Goal: Task Accomplishment & Management: Use online tool/utility

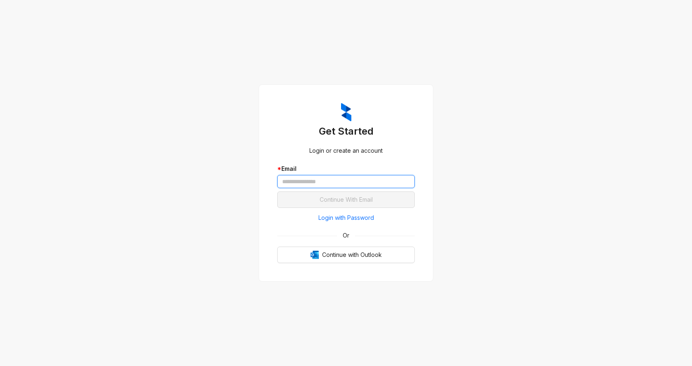
click at [337, 186] on input "text" at bounding box center [346, 181] width 138 height 13
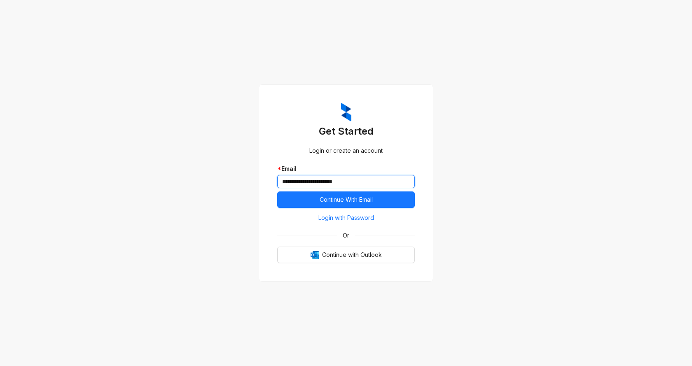
type input "**********"
click at [277, 191] on button "Continue With Email" at bounding box center [346, 199] width 138 height 16
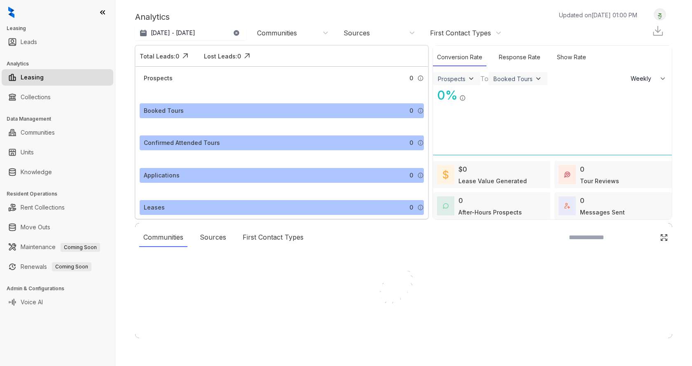
select select "******"
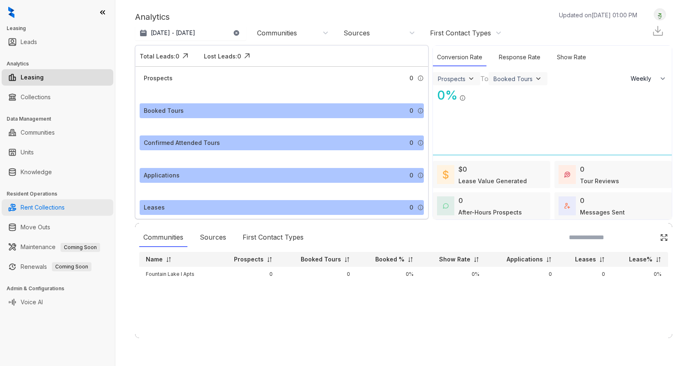
click at [51, 207] on link "Rent Collections" at bounding box center [43, 207] width 44 height 16
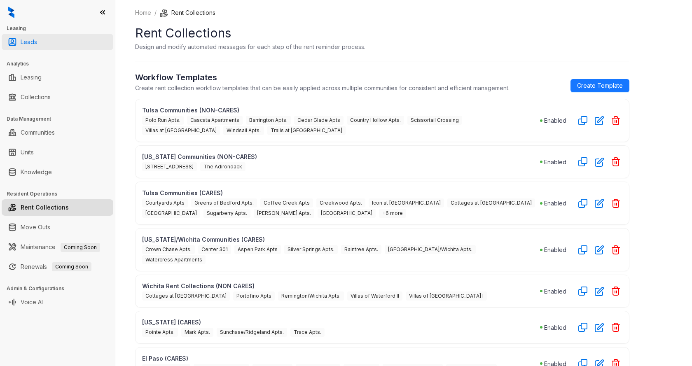
click at [37, 44] on link "Leads" at bounding box center [29, 42] width 16 height 16
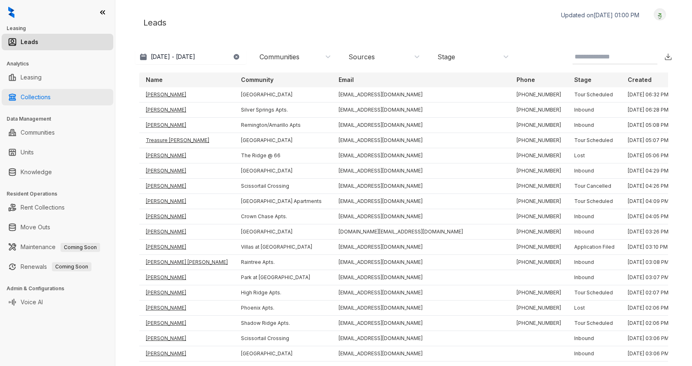
drag, startPoint x: 47, startPoint y: 95, endPoint x: 53, endPoint y: 94, distance: 5.8
click at [48, 95] on link "Collections" at bounding box center [36, 97] width 30 height 16
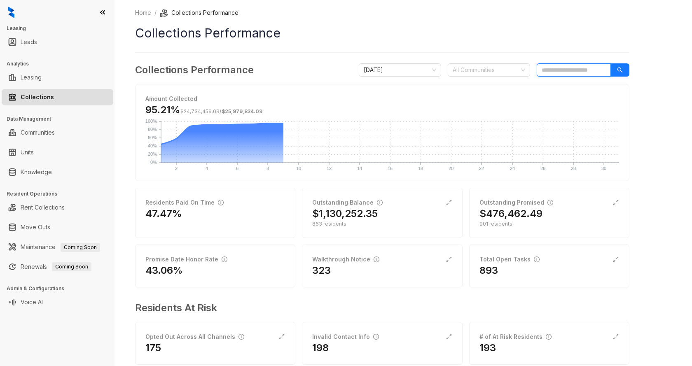
drag, startPoint x: 556, startPoint y: 71, endPoint x: 553, endPoint y: 66, distance: 6.1
click at [556, 70] on input "search" at bounding box center [573, 69] width 74 height 13
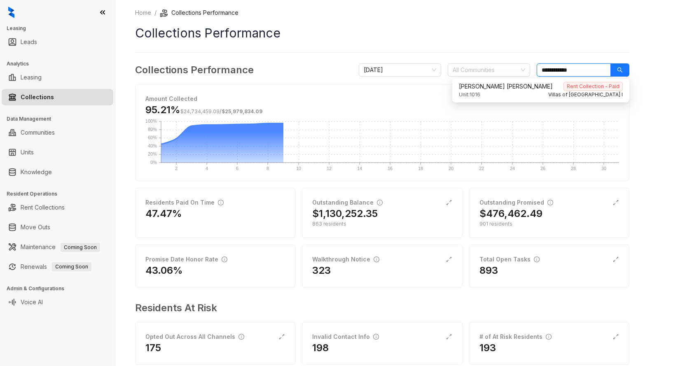
type input "**********"
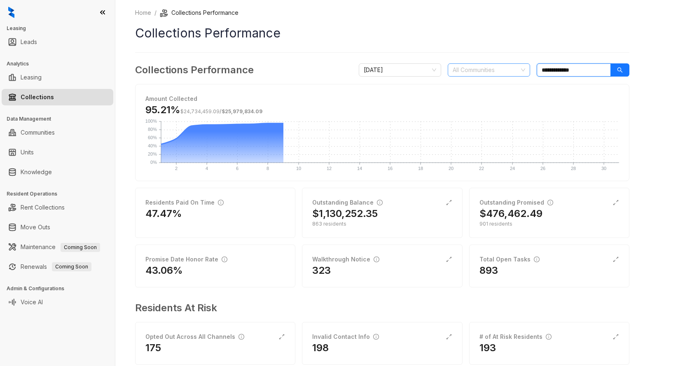
drag, startPoint x: 585, startPoint y: 69, endPoint x: 509, endPoint y: 69, distance: 75.3
click at [511, 69] on div "**********" at bounding box center [494, 69] width 271 height 13
click at [553, 68] on input "search" at bounding box center [573, 69] width 74 height 13
click at [518, 63] on div "Collections Performance October 2025 All Communities" at bounding box center [382, 70] width 494 height 15
click at [521, 70] on div "All Communities" at bounding box center [489, 69] width 82 height 13
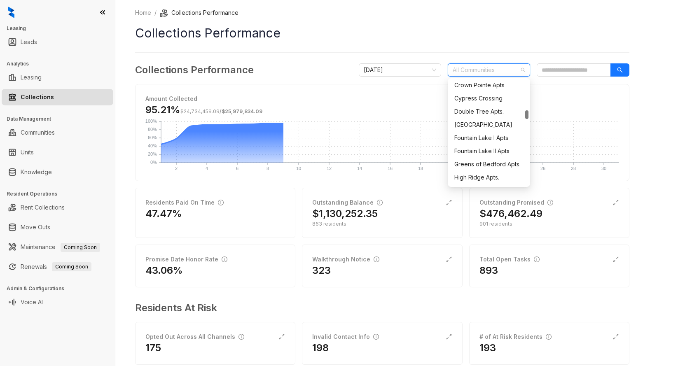
scroll to position [367, 0]
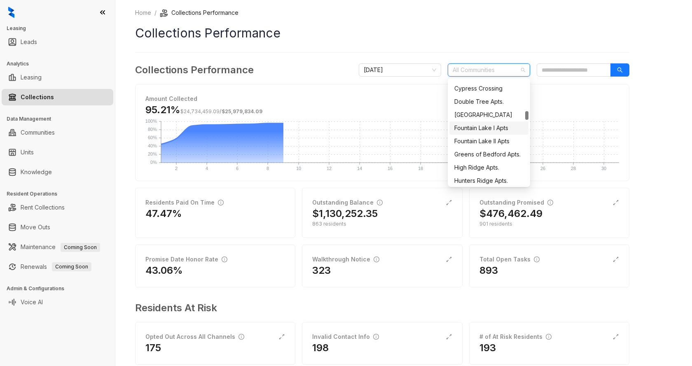
click at [500, 127] on div "Fountain Lake I Apts" at bounding box center [488, 128] width 69 height 9
click at [559, 72] on input "search" at bounding box center [573, 69] width 74 height 13
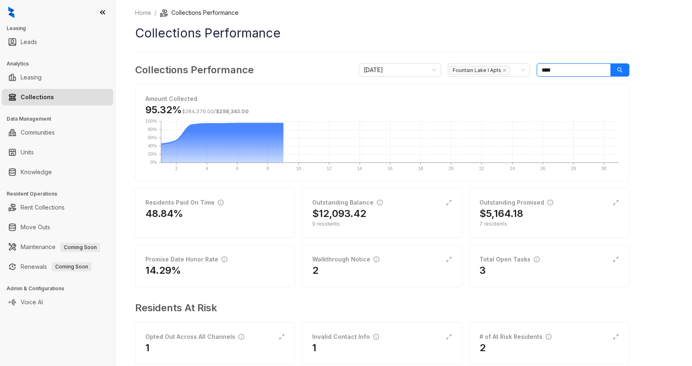
type input "****"
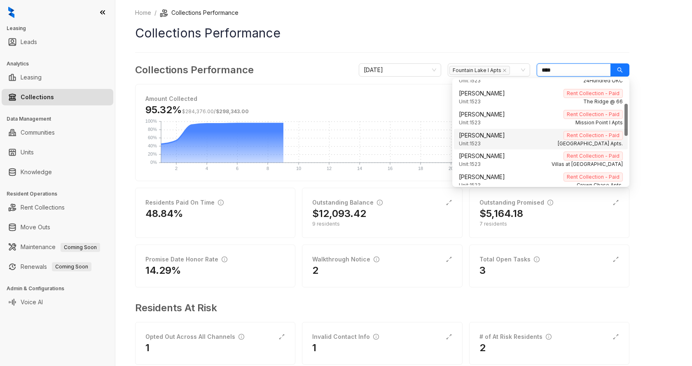
scroll to position [0, 0]
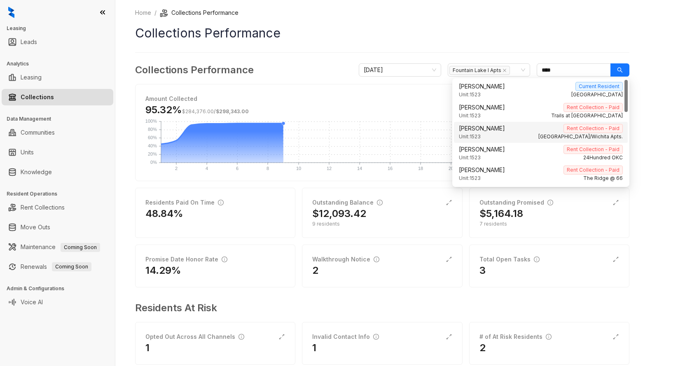
click at [345, 124] on rect at bounding box center [390, 141] width 458 height 41
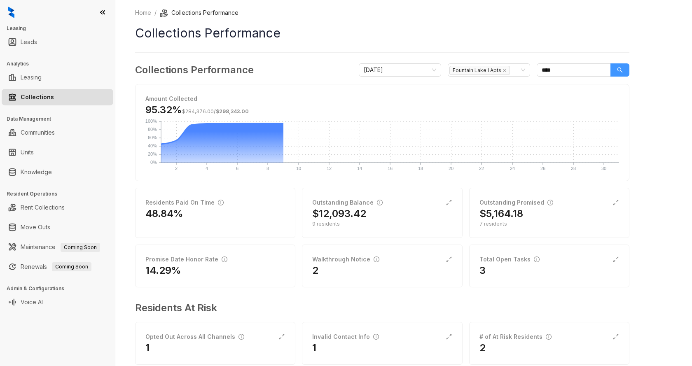
click at [618, 69] on icon "search" at bounding box center [620, 70] width 6 height 6
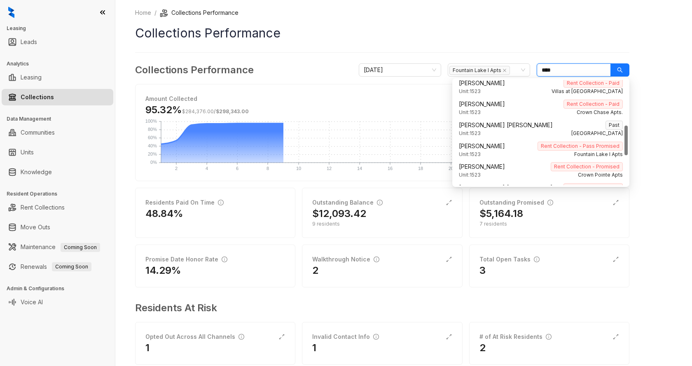
scroll to position [161, 0]
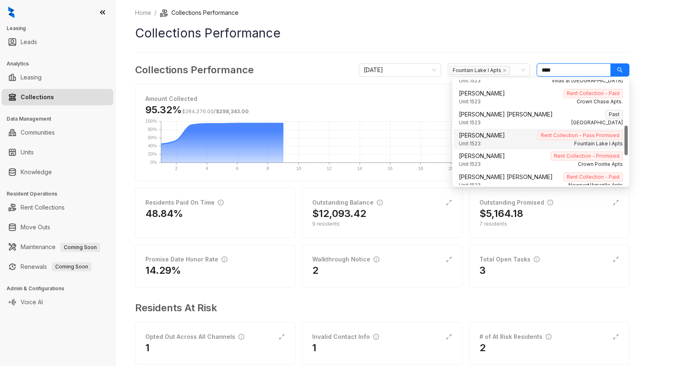
click at [490, 137] on span "Paige Barnett" at bounding box center [482, 135] width 46 height 9
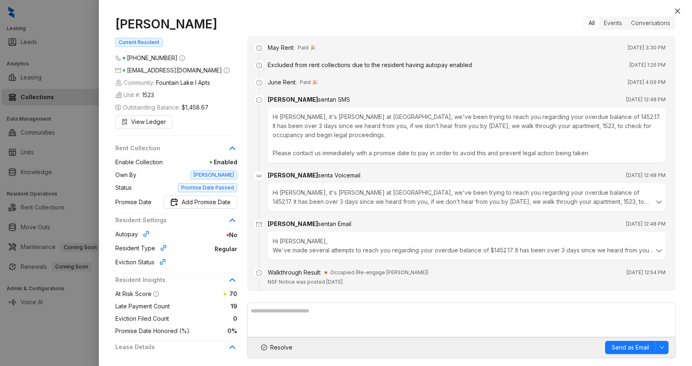
scroll to position [2935, 0]
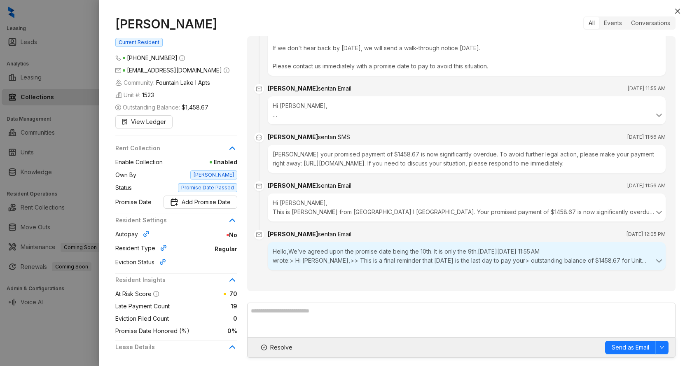
click at [232, 236] on span "No" at bounding box center [195, 235] width 84 height 9
click at [231, 218] on icon at bounding box center [232, 220] width 10 height 10
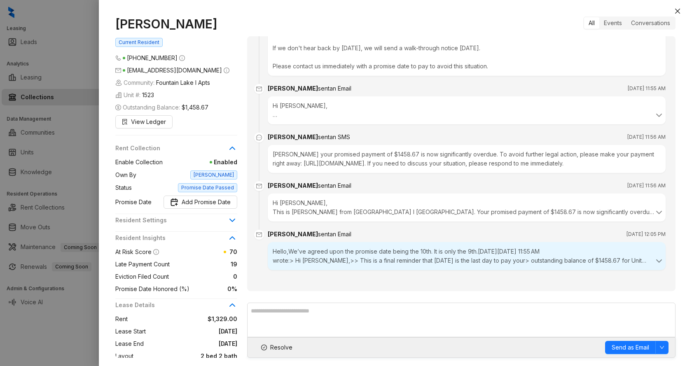
click at [231, 218] on icon at bounding box center [232, 220] width 10 height 10
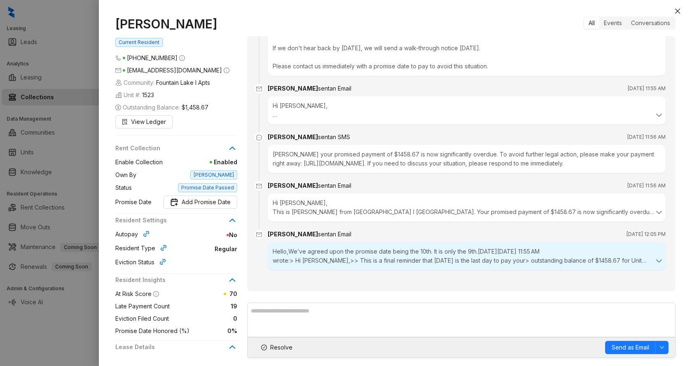
click at [224, 163] on span "Enabled" at bounding box center [200, 162] width 75 height 9
click at [199, 203] on span "Add Promise Date" at bounding box center [206, 202] width 49 height 9
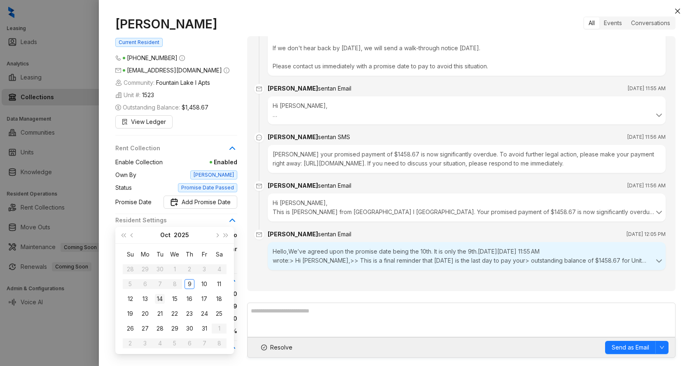
type input "**********"
click at [159, 299] on div "14" at bounding box center [160, 299] width 10 height 10
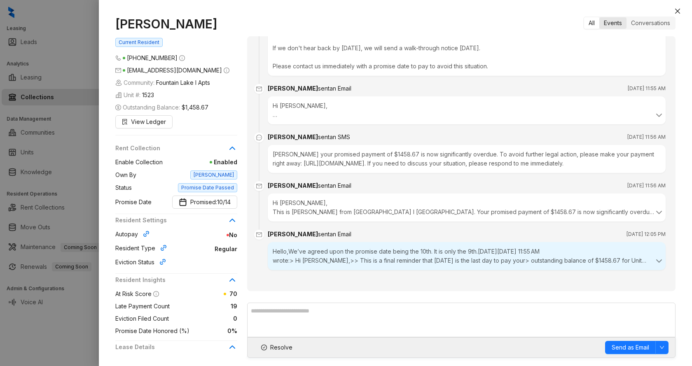
click at [606, 23] on div "Events" at bounding box center [612, 23] width 27 height 12
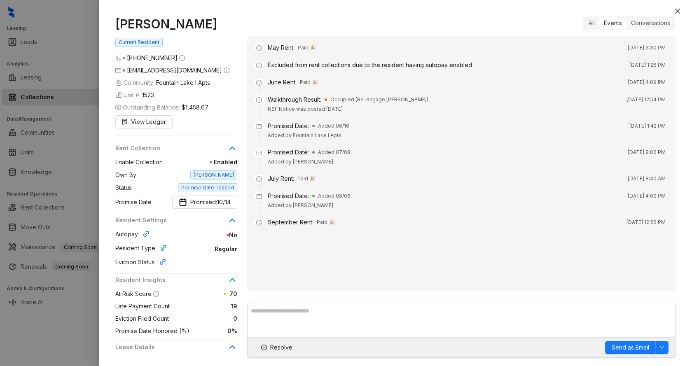
scroll to position [0, 0]
click at [635, 23] on div "Conversations" at bounding box center [650, 23] width 48 height 12
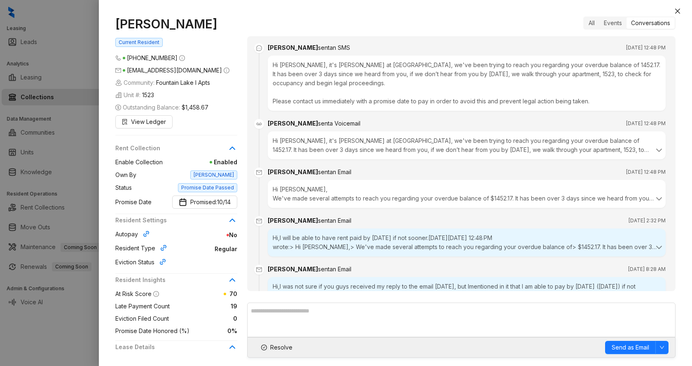
scroll to position [2743, 0]
